Goal: Check status

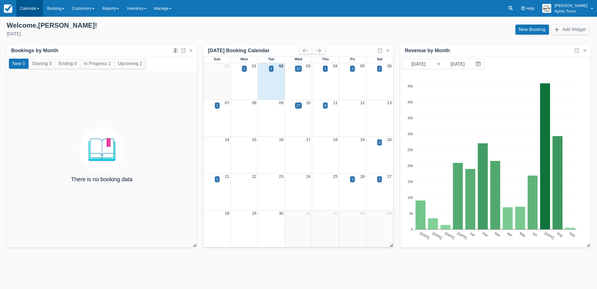
click at [25, 9] on link "Calendar" at bounding box center [29, 8] width 27 height 17
click at [30, 54] on link "Month" at bounding box center [38, 53] width 44 height 12
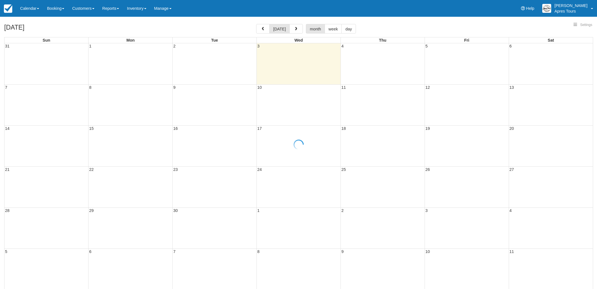
select select
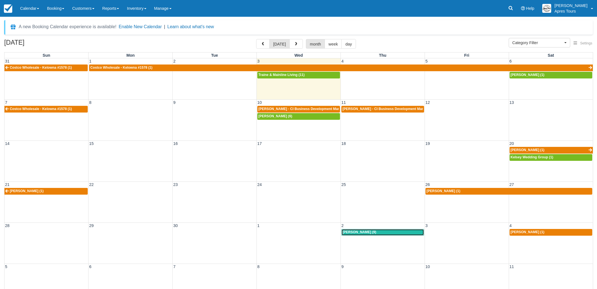
click at [370, 233] on span "Jade Stevenson (9)" at bounding box center [359, 232] width 34 height 4
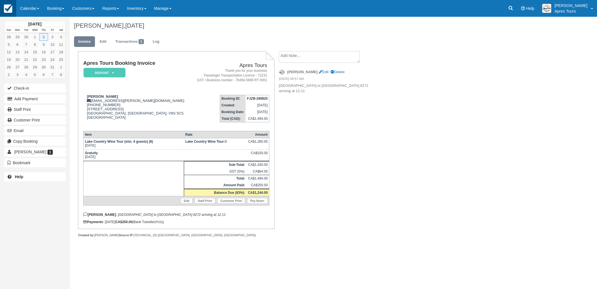
click at [8, 9] on img at bounding box center [8, 8] width 8 height 8
